Goal: Information Seeking & Learning: Learn about a topic

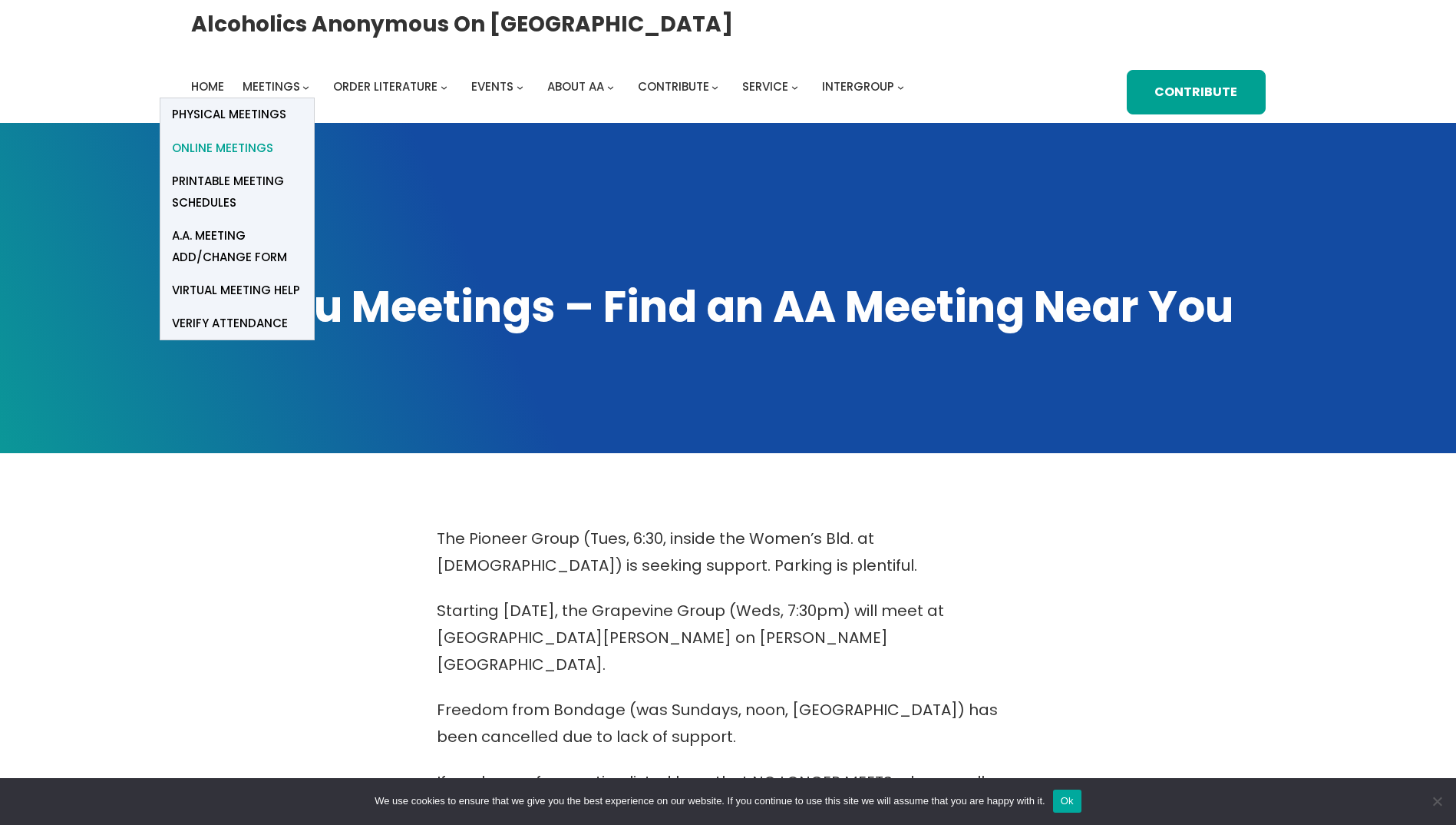
click at [268, 149] on span "Online Meetings" at bounding box center [223, 148] width 101 height 22
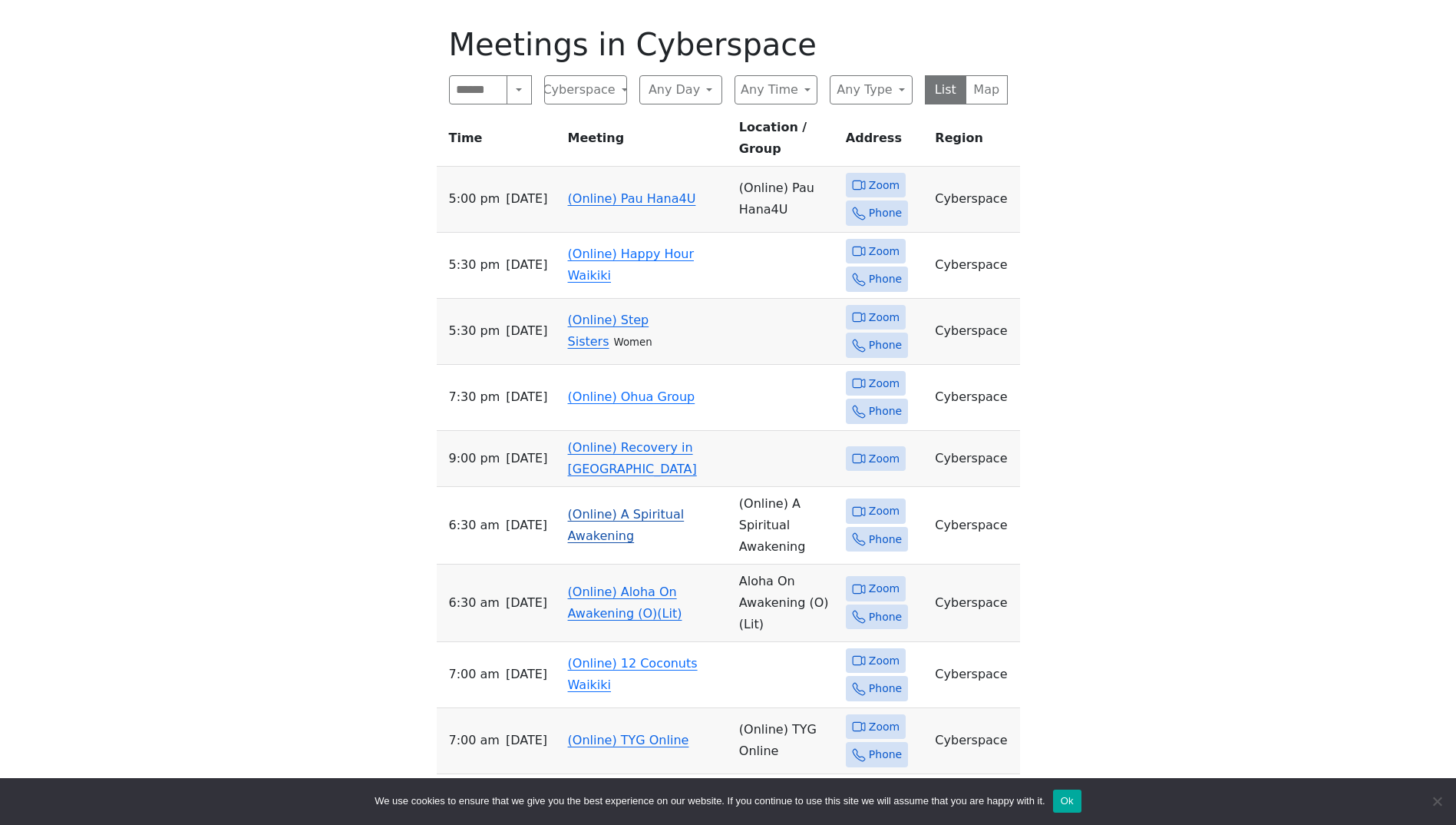
scroll to position [537, 0]
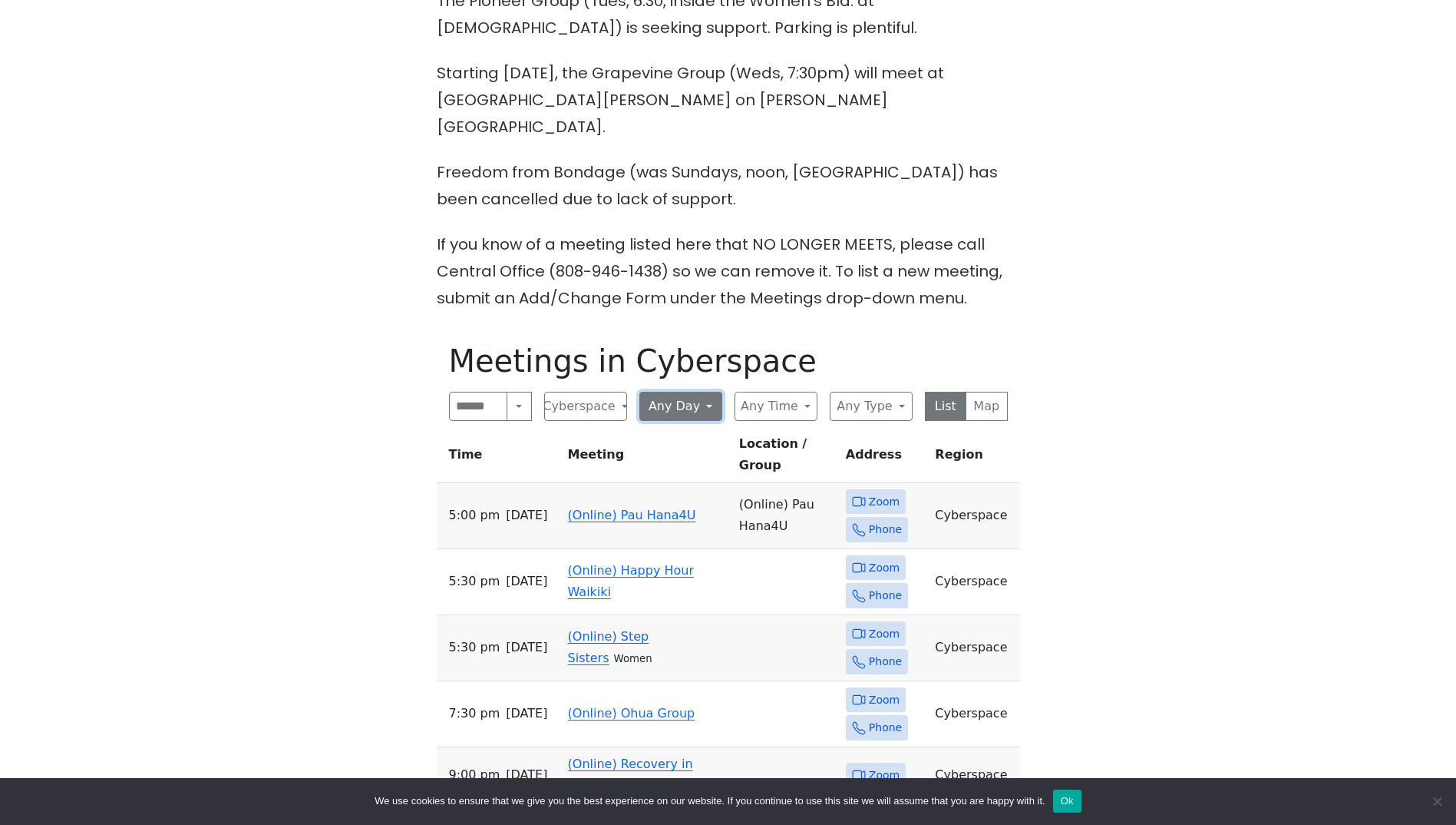
click at [704, 392] on button "Any Day" at bounding box center [680, 406] width 83 height 30
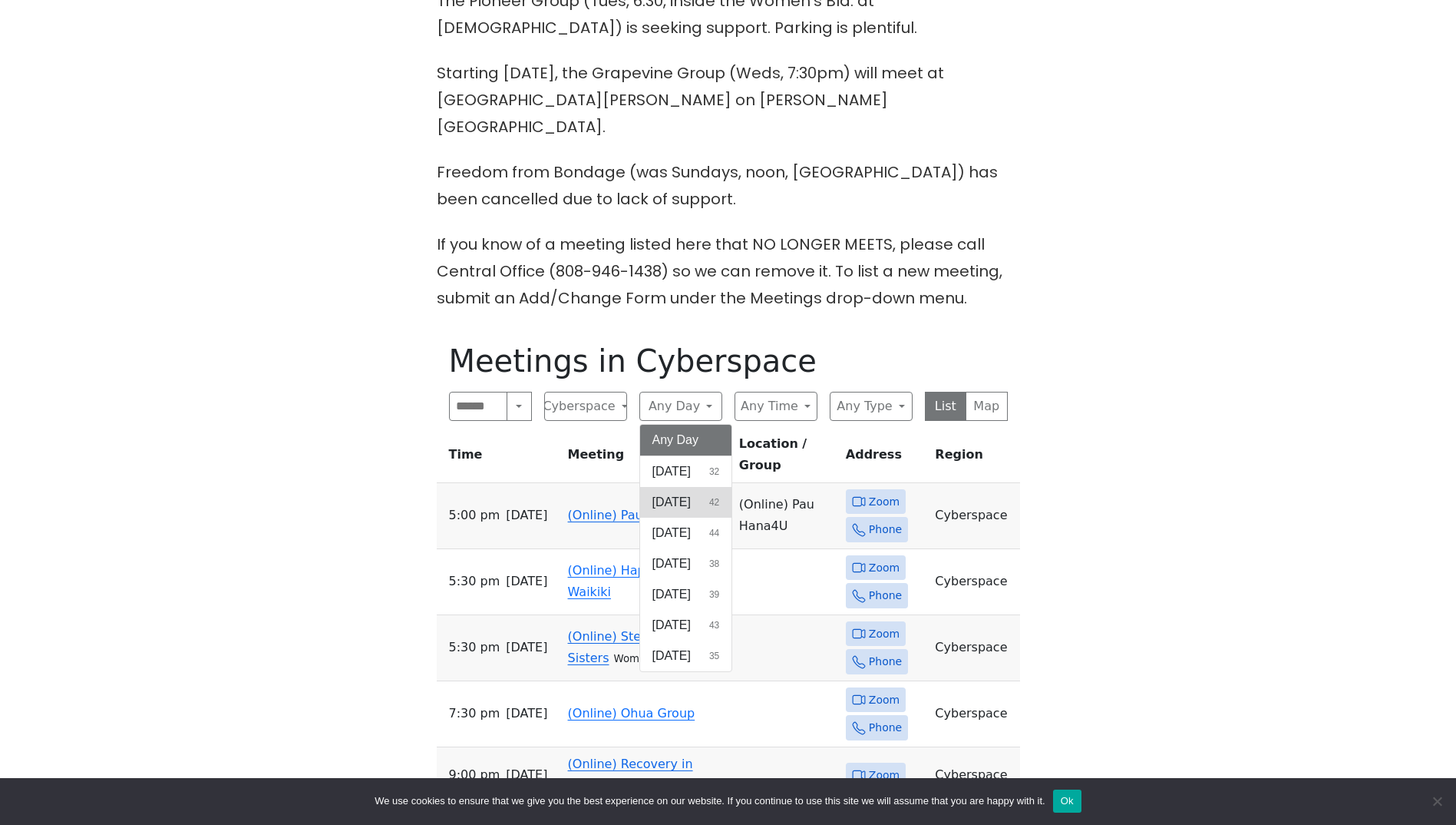
click at [690, 493] on span "[DATE]" at bounding box center [671, 501] width 38 height 18
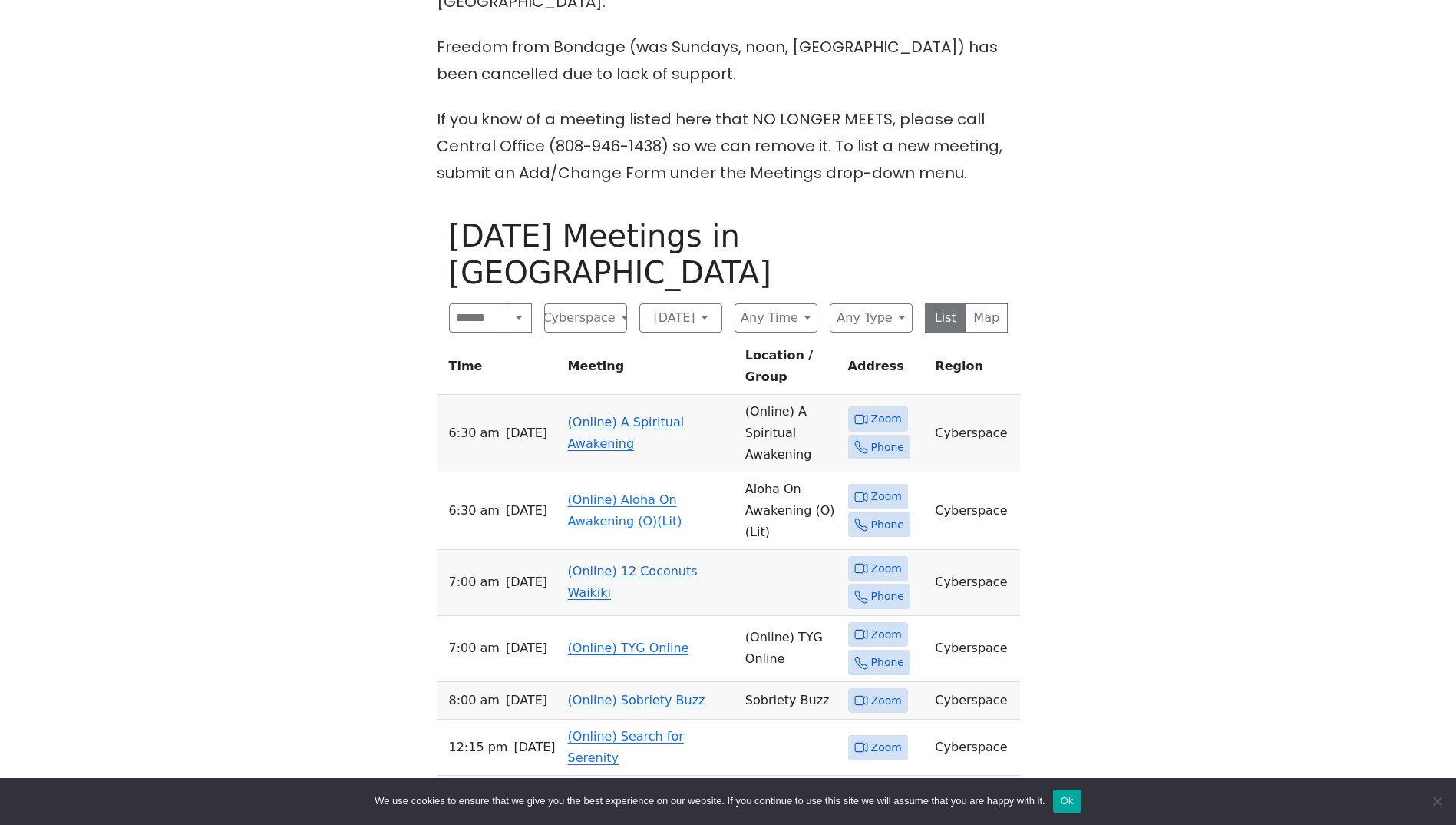
scroll to position [614, 0]
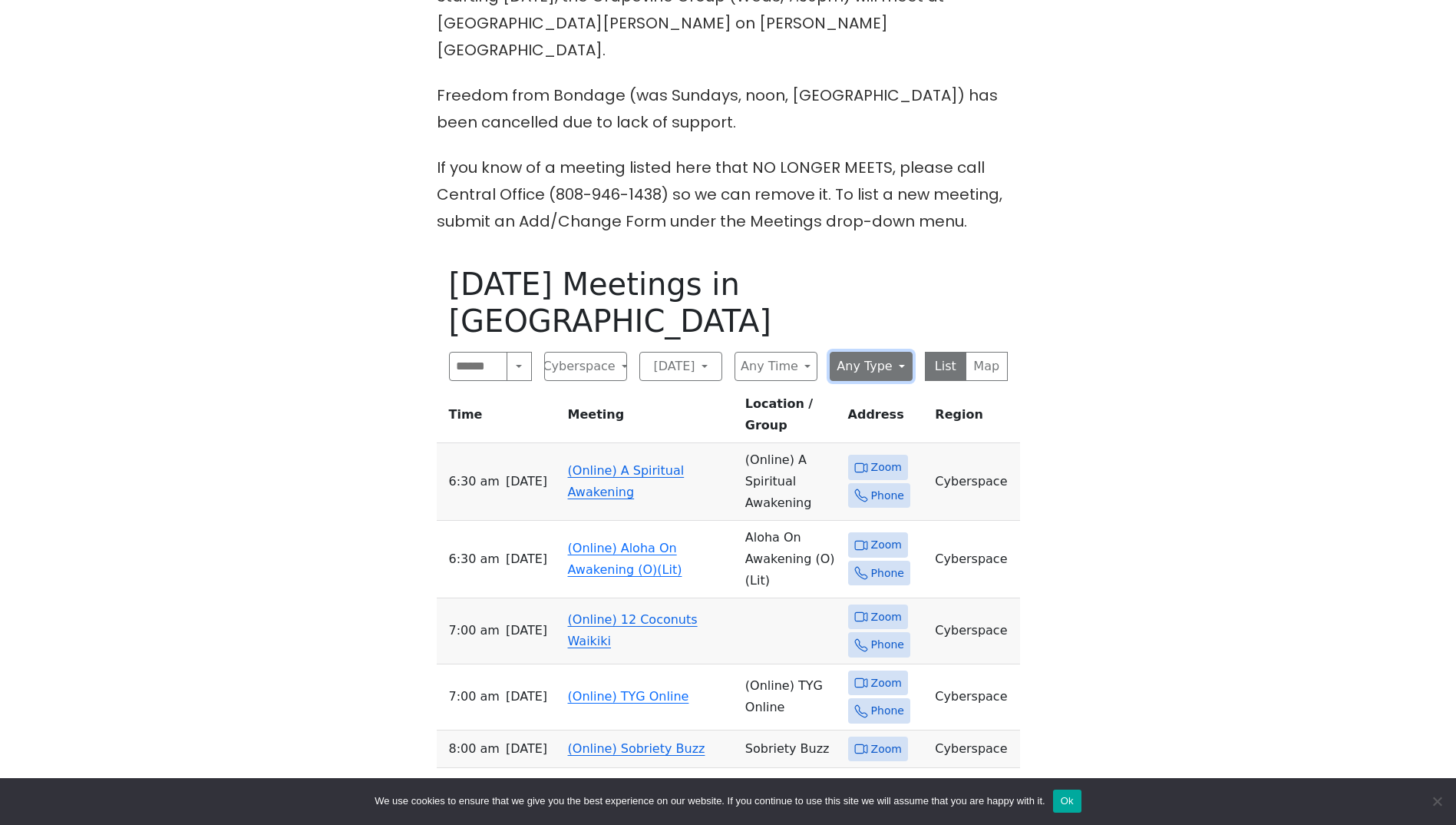
click at [893, 352] on button "Any Type" at bounding box center [870, 366] width 83 height 30
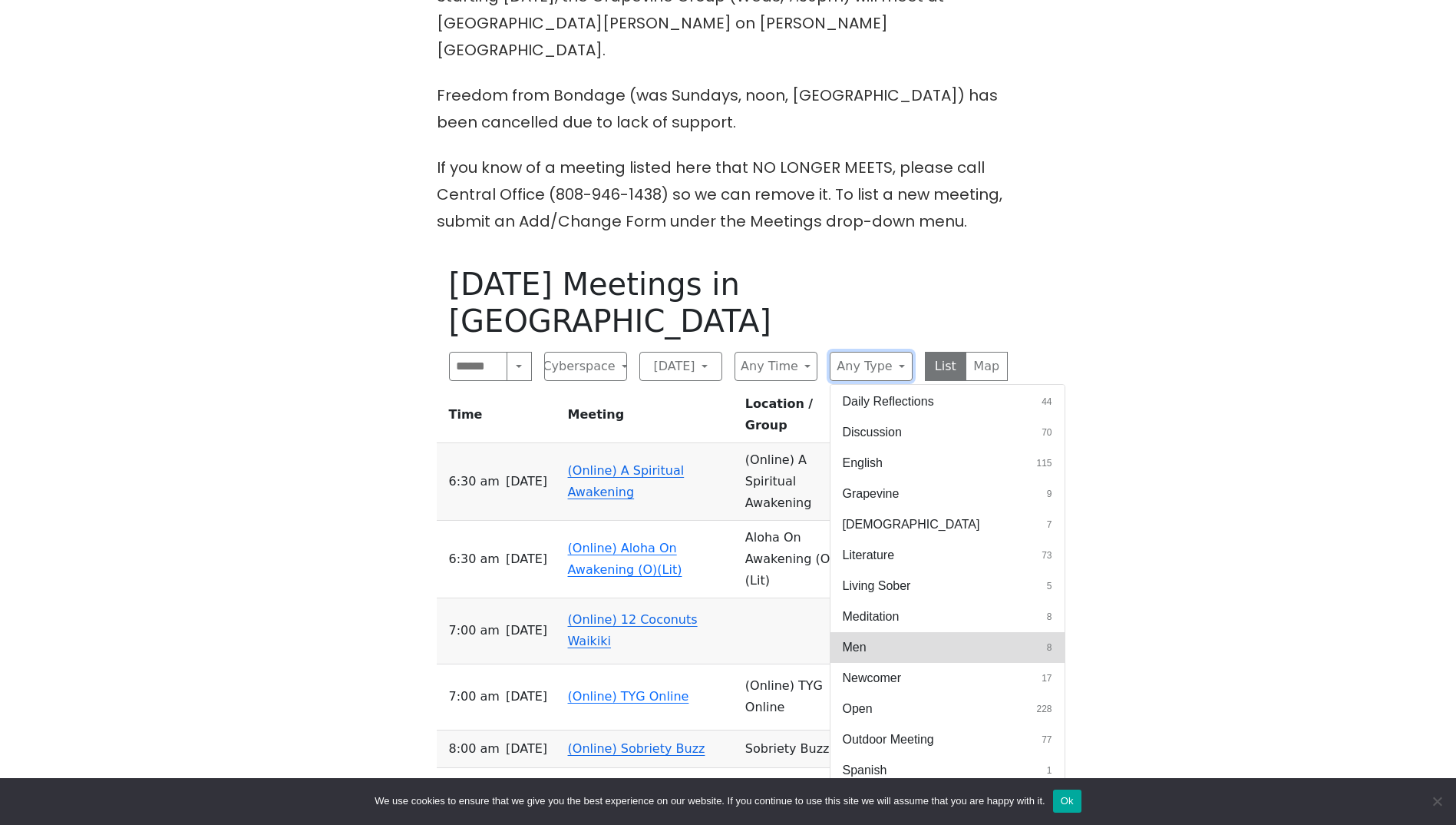
scroll to position [537, 0]
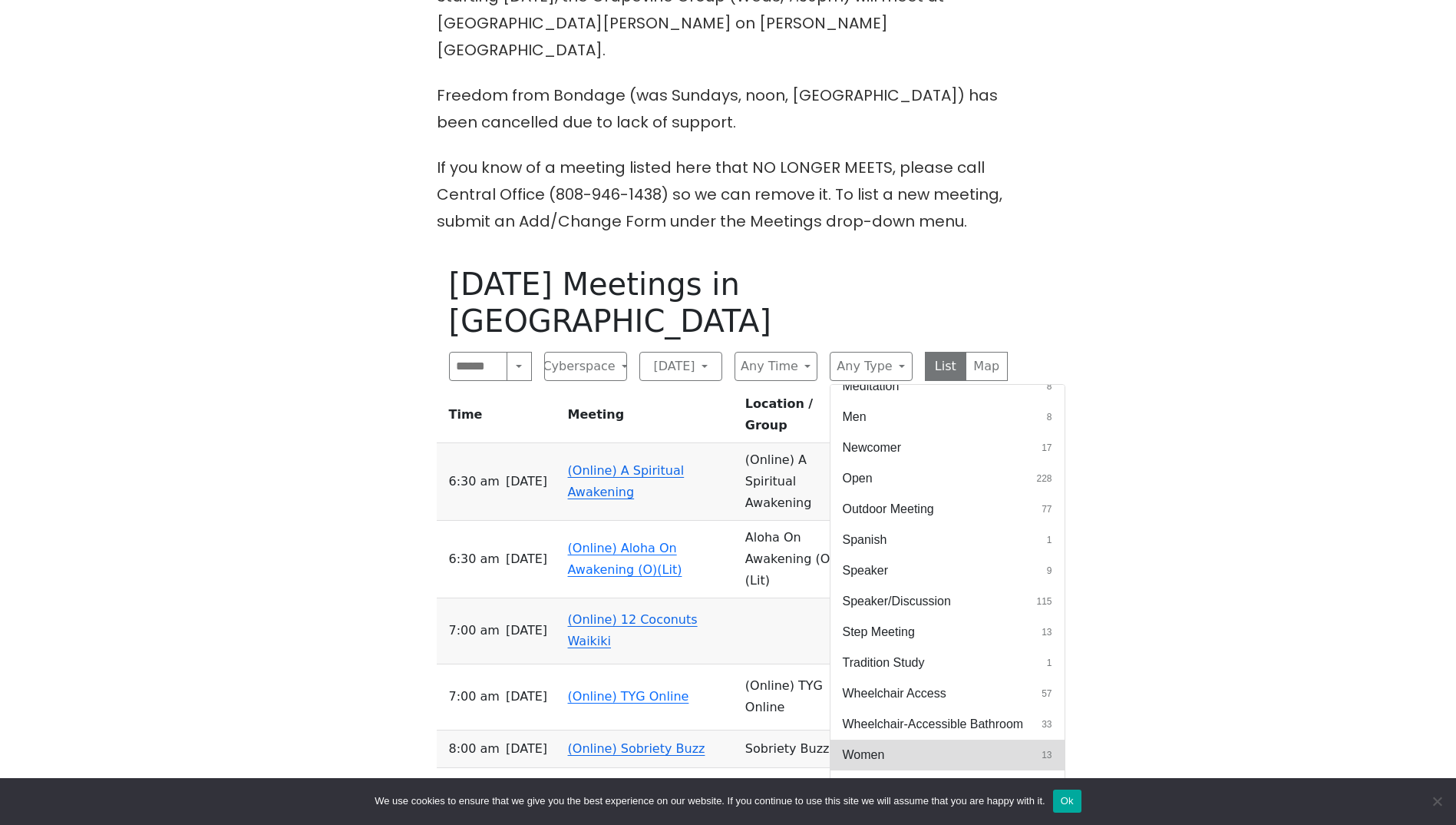
click at [900, 739] on button "Women 13" at bounding box center [947, 755] width 234 height 30
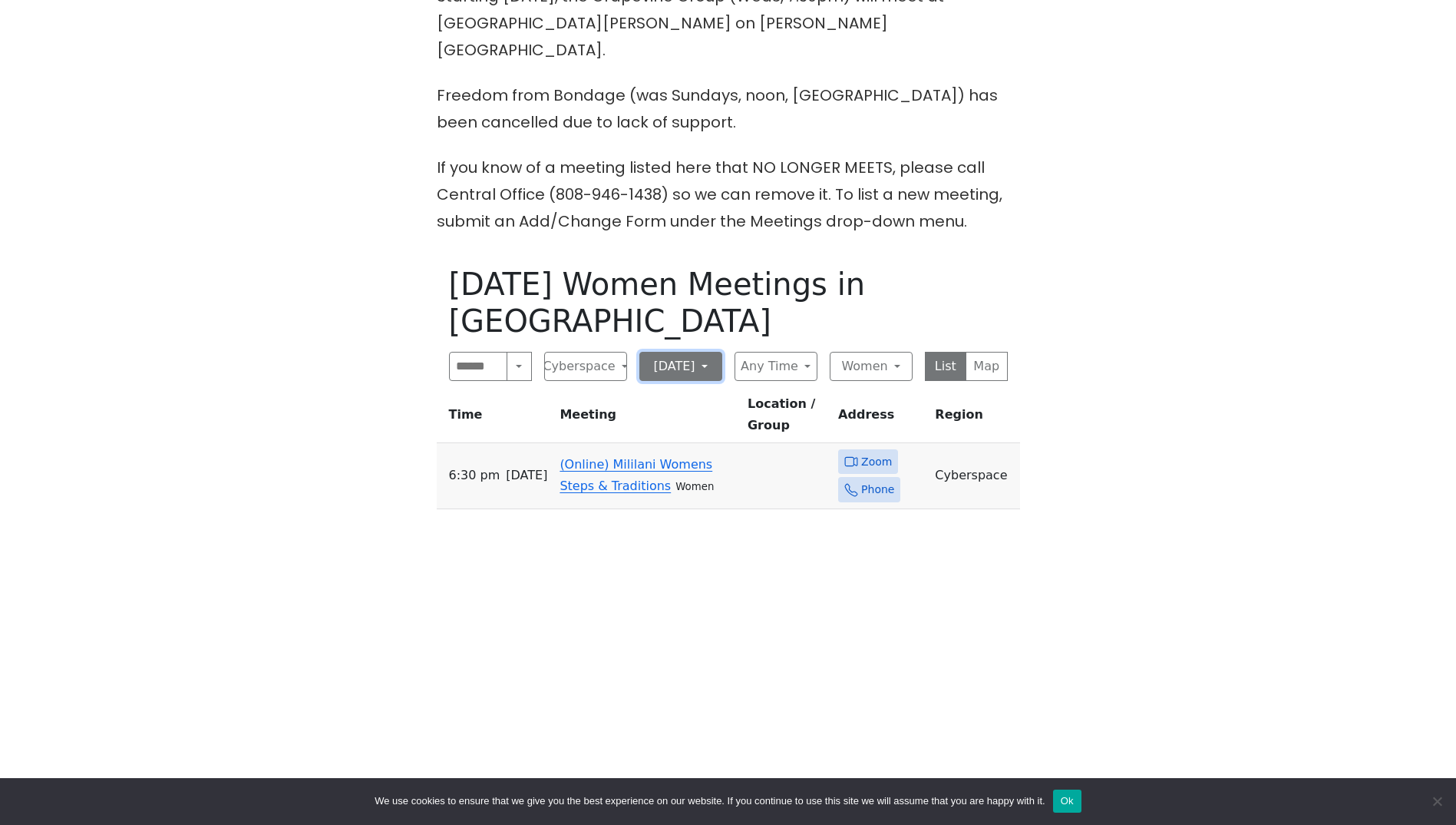
click at [708, 352] on button "[DATE]" at bounding box center [680, 366] width 83 height 30
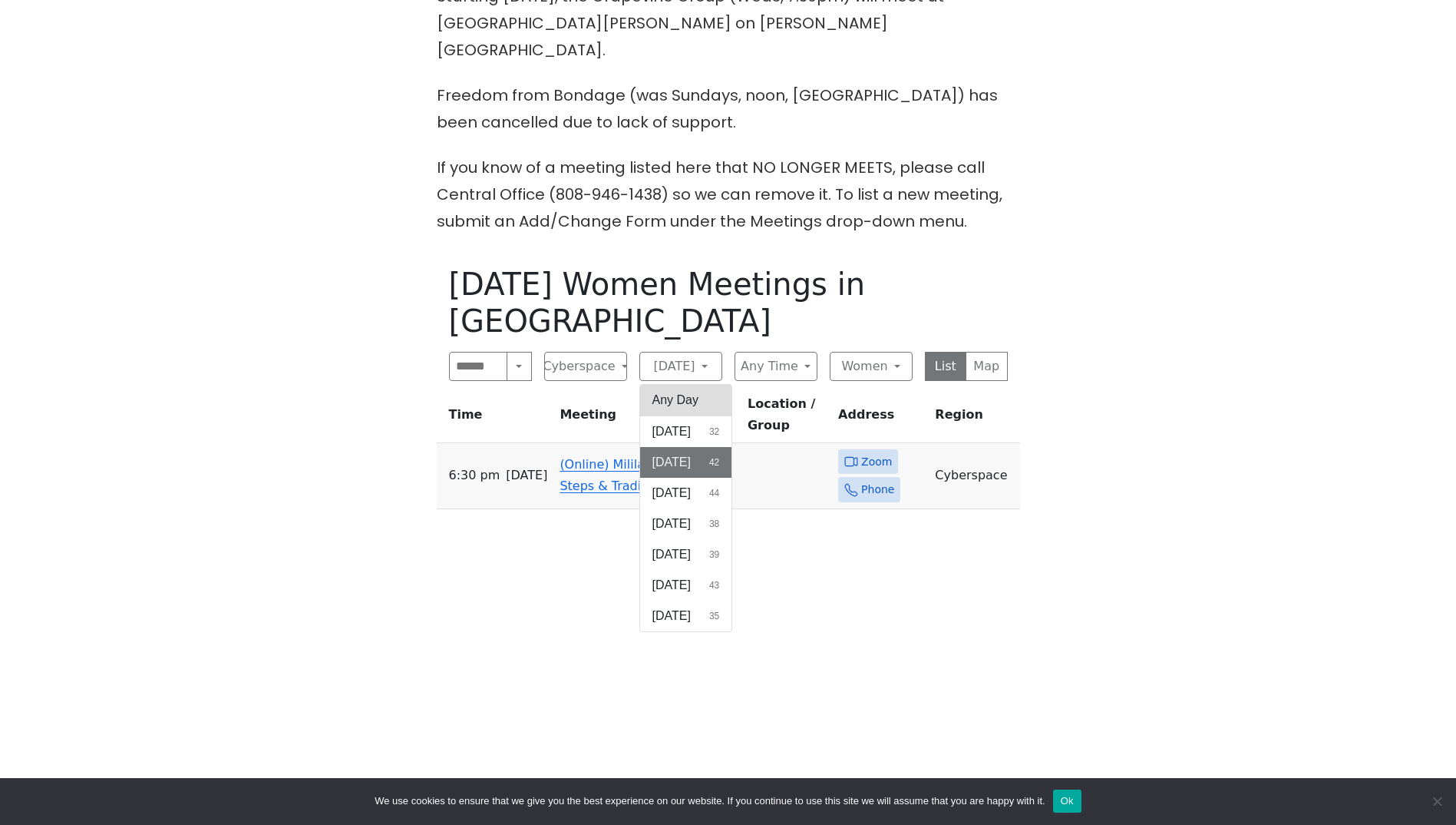
click at [702, 385] on button "Any Day" at bounding box center [686, 400] width 92 height 30
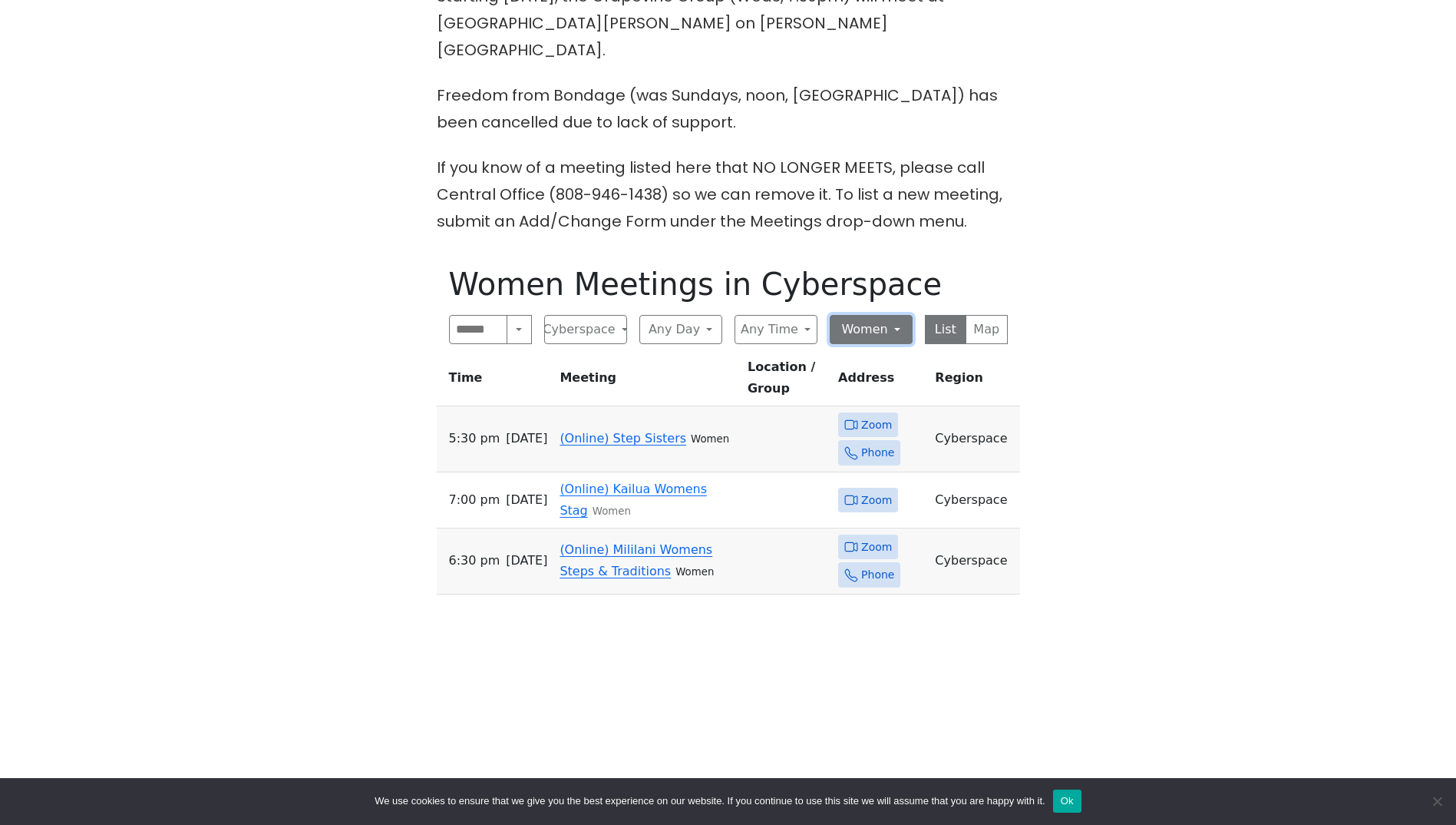
click at [899, 314] on button "Women" at bounding box center [870, 329] width 83 height 30
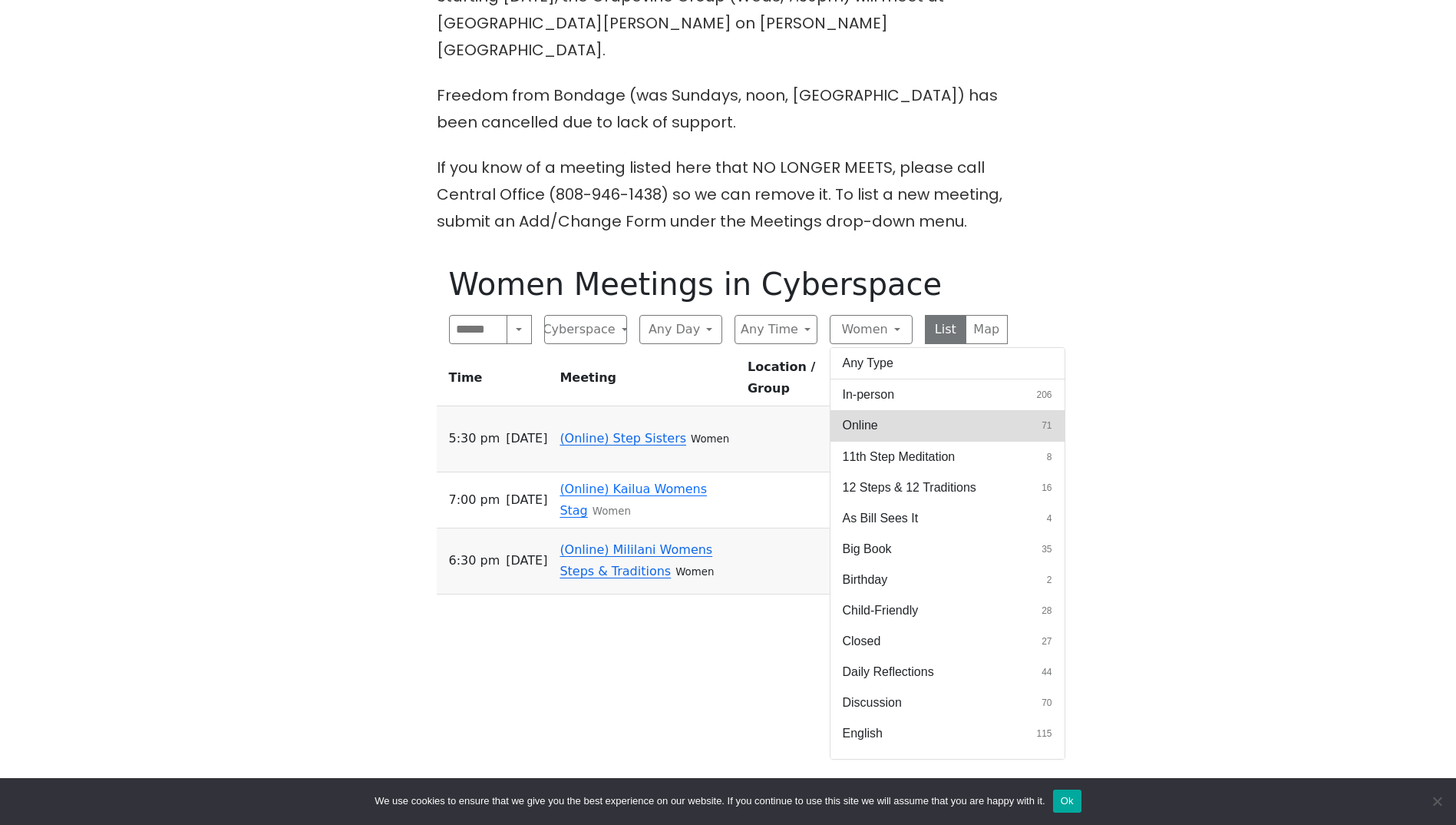
click at [888, 410] on button "Online 71" at bounding box center [947, 425] width 234 height 30
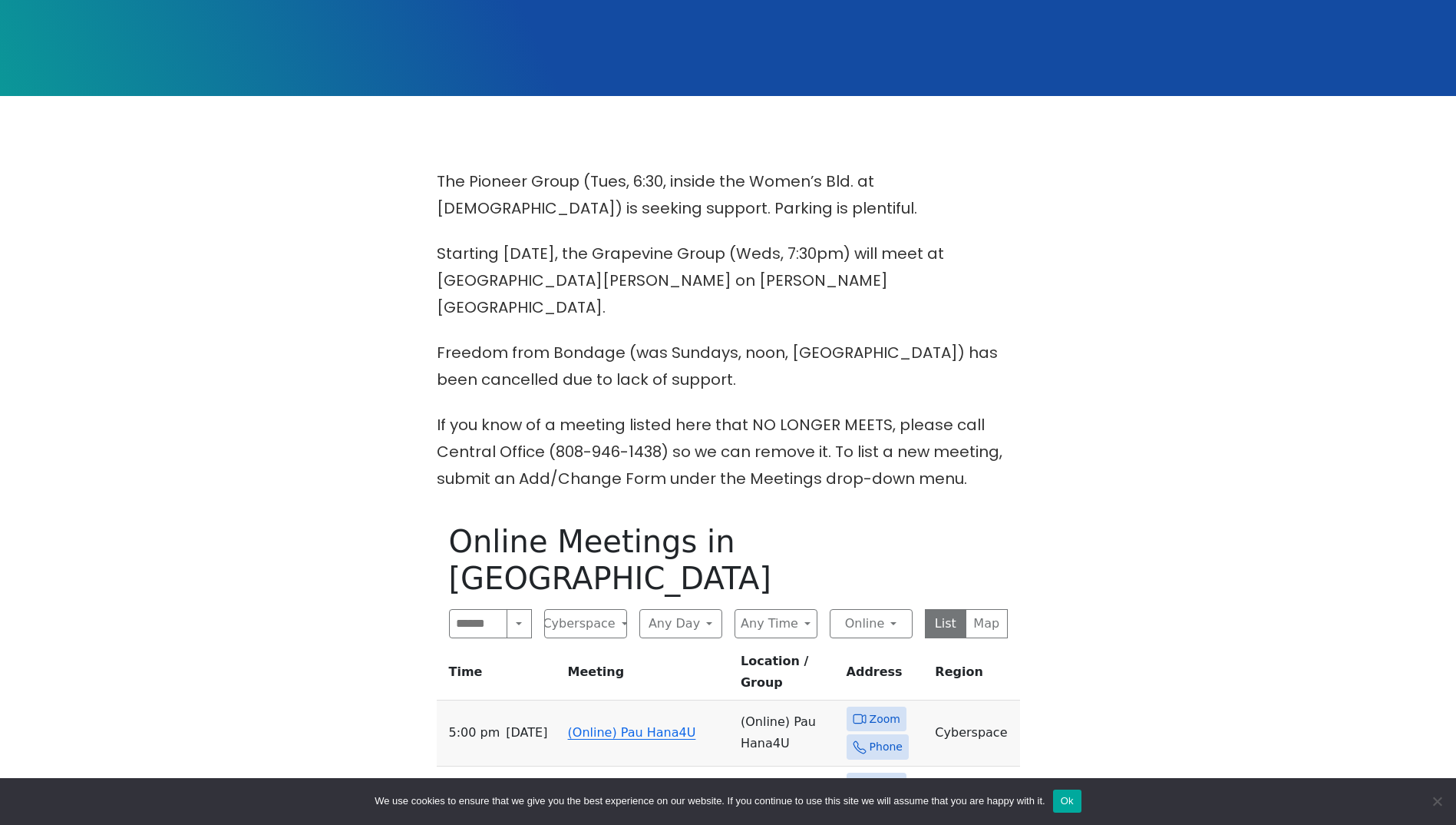
scroll to position [614, 0]
